Goal: Navigation & Orientation: Find specific page/section

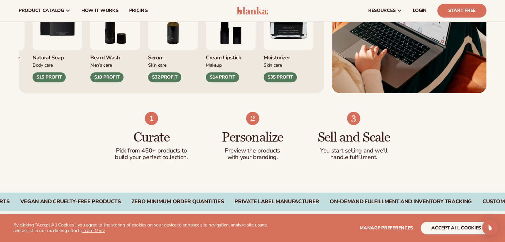
scroll to position [166, 0]
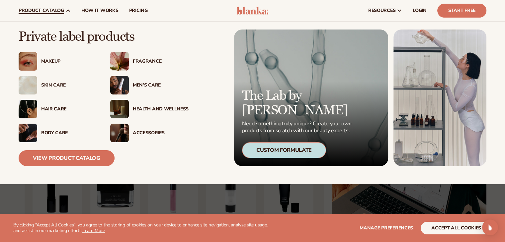
click at [47, 109] on div "Hair Care" at bounding box center [69, 110] width 56 height 6
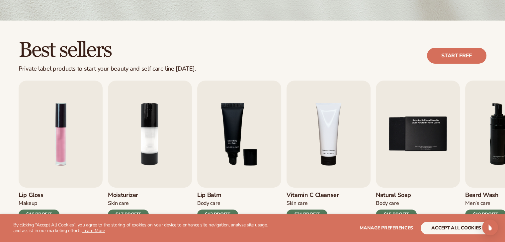
scroll to position [166, 0]
